Goal: Task Accomplishment & Management: Manage account settings

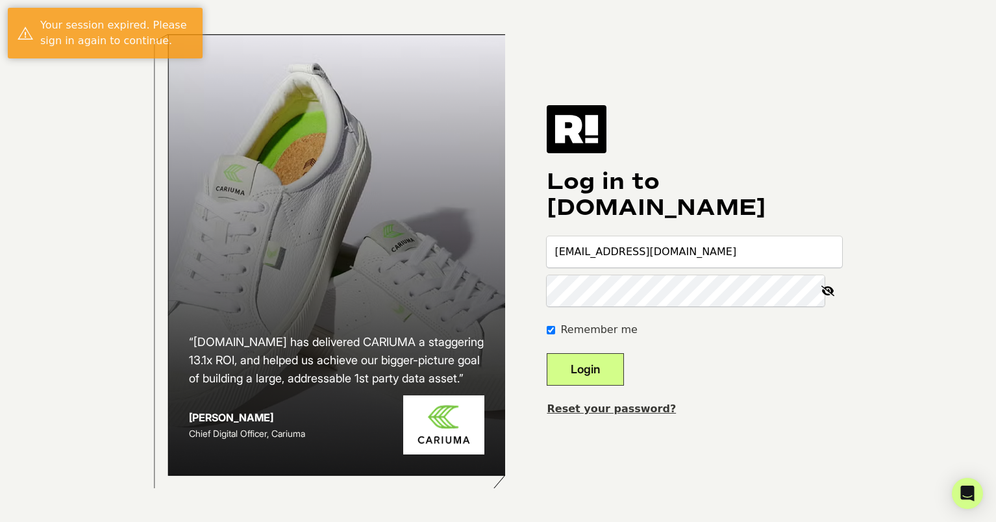
type input "[EMAIL_ADDRESS][DOMAIN_NAME]"
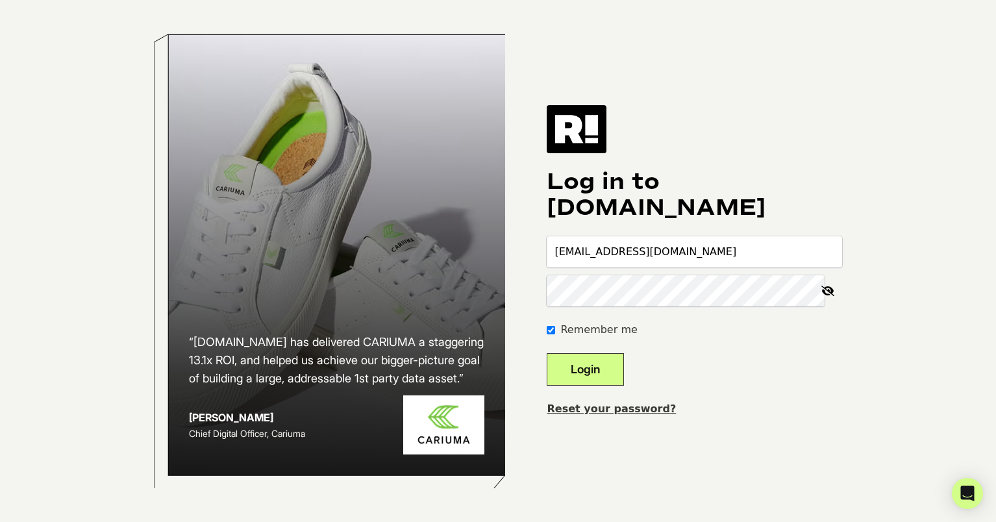
click at [547, 353] on button "Login" at bounding box center [585, 369] width 77 height 32
click at [598, 255] on input "email" at bounding box center [694, 251] width 295 height 31
paste input "jgordon@bioproteintech.com"
type input "jgordon@bioproteintech.com"
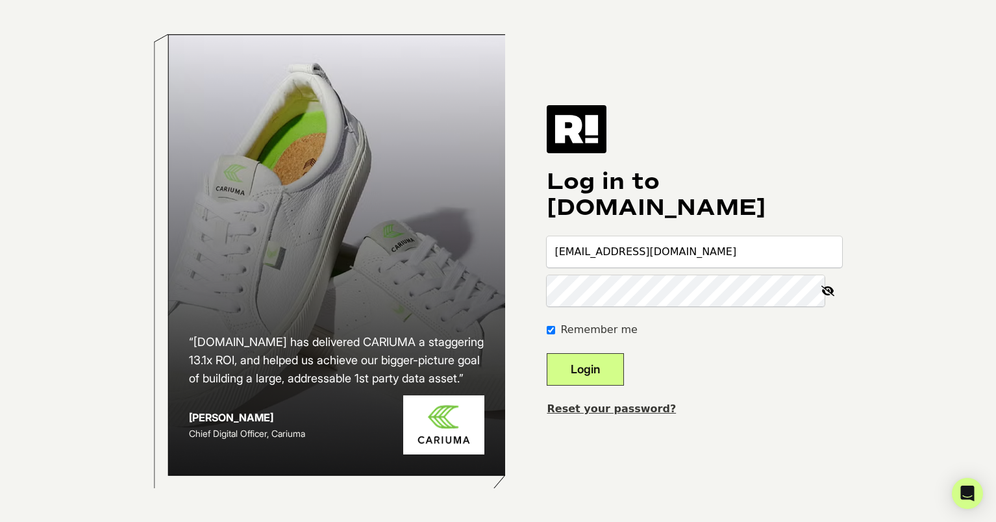
click at [0, 521] on com-1password-button at bounding box center [0, 522] width 0 height 0
click at [597, 398] on div "Log in to Retention.com jgordon@bioproteintech.com Remember me Login Reset your…" at bounding box center [694, 261] width 295 height 312
click at [608, 356] on button "Login" at bounding box center [585, 369] width 77 height 32
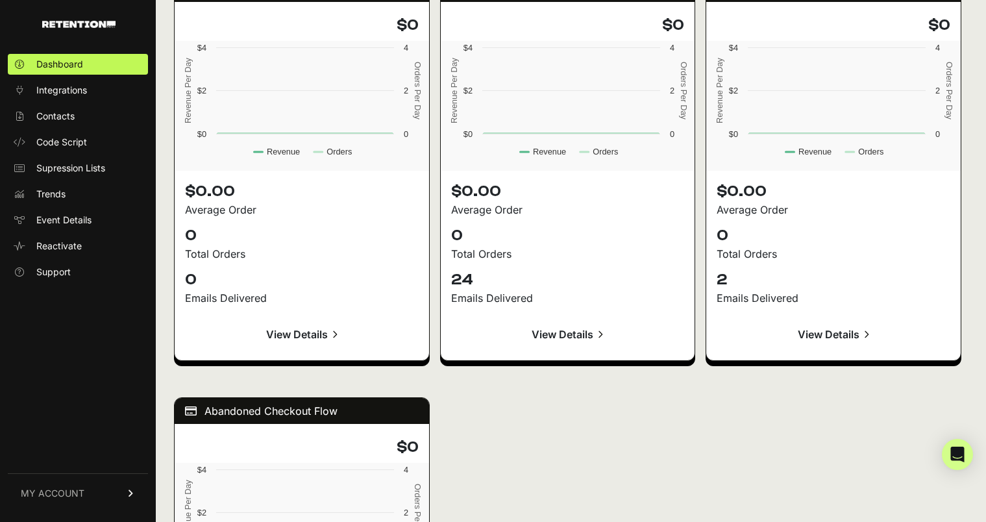
scroll to position [1222, 0]
